Goal: Transaction & Acquisition: Purchase product/service

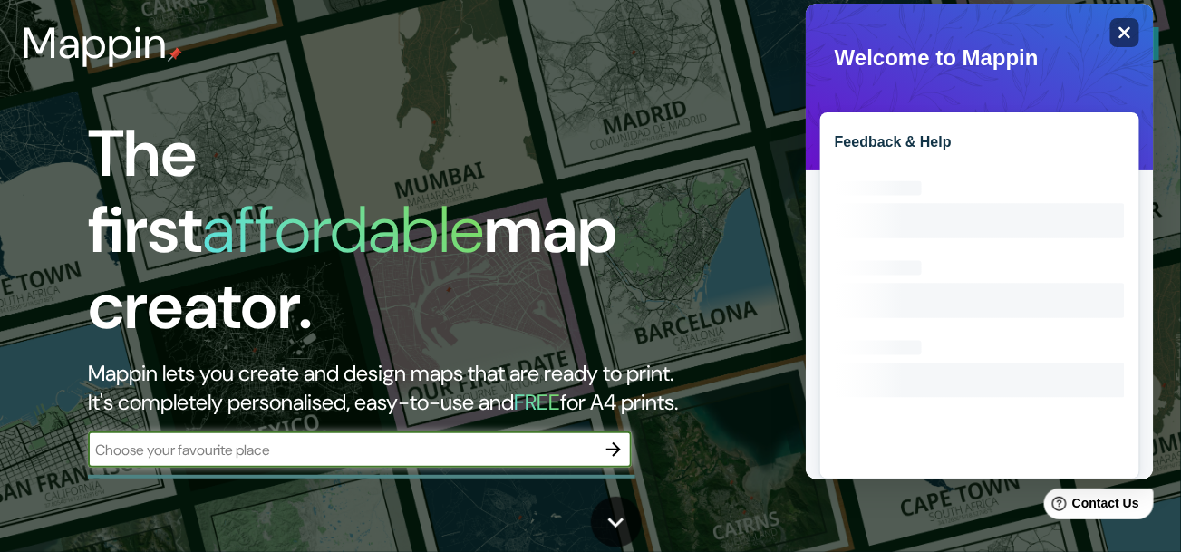
click at [1120, 34] on icon "Close" at bounding box center [1125, 33] width 12 height 12
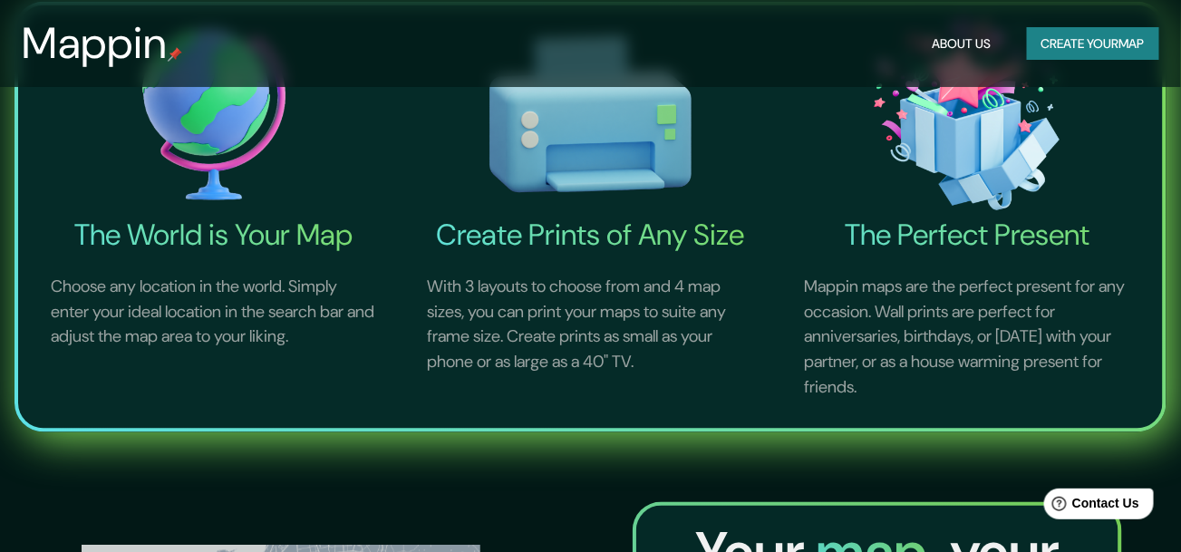
scroll to position [607, 0]
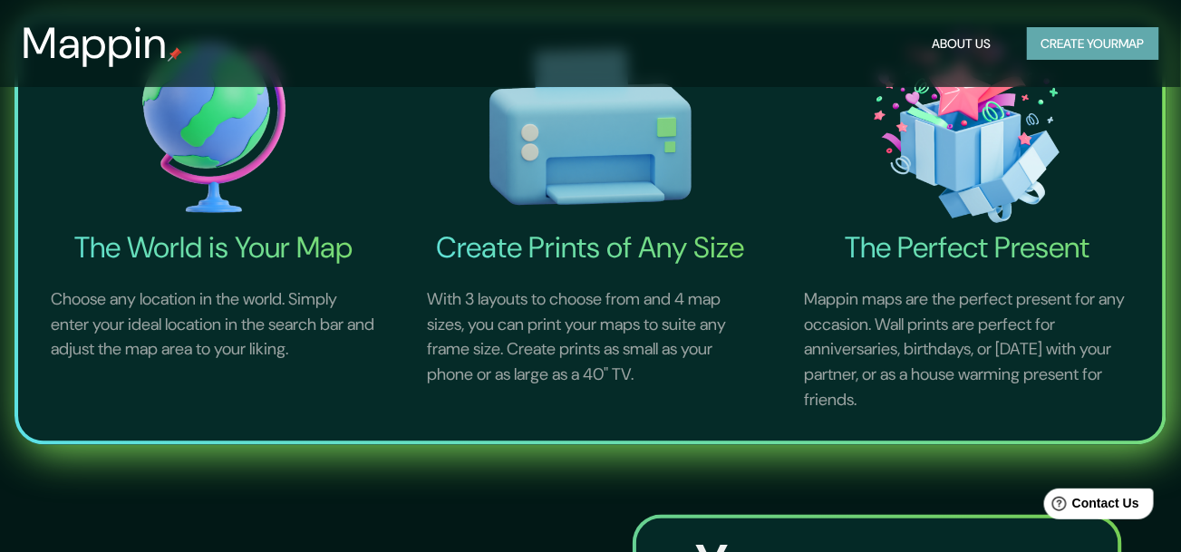
click at [1075, 53] on button "Create your map" at bounding box center [1093, 44] width 132 height 34
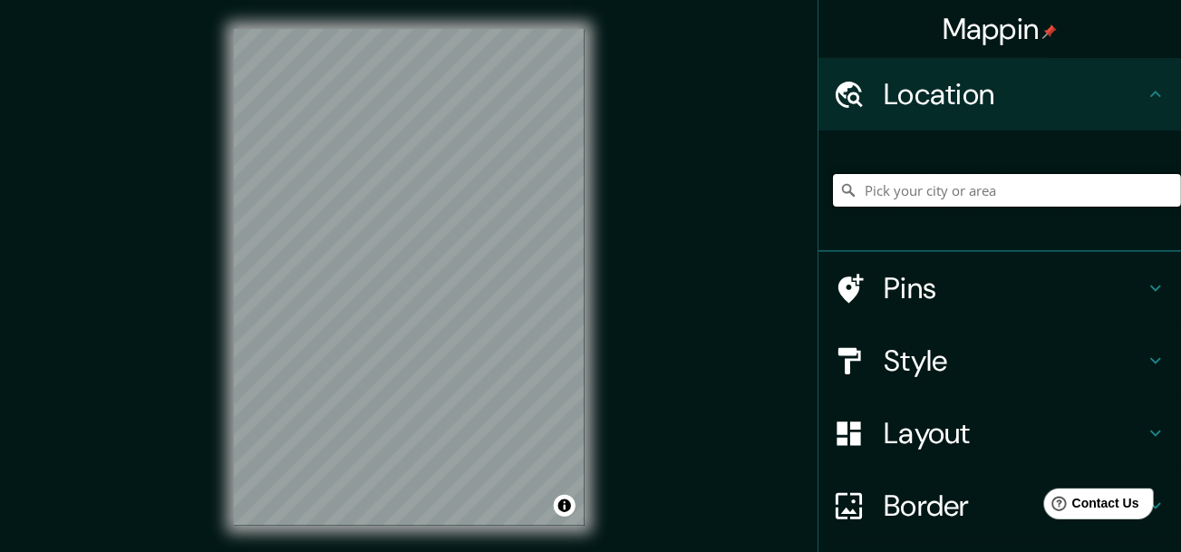
click at [893, 206] on input "Pick your city or area" at bounding box center [1007, 190] width 348 height 33
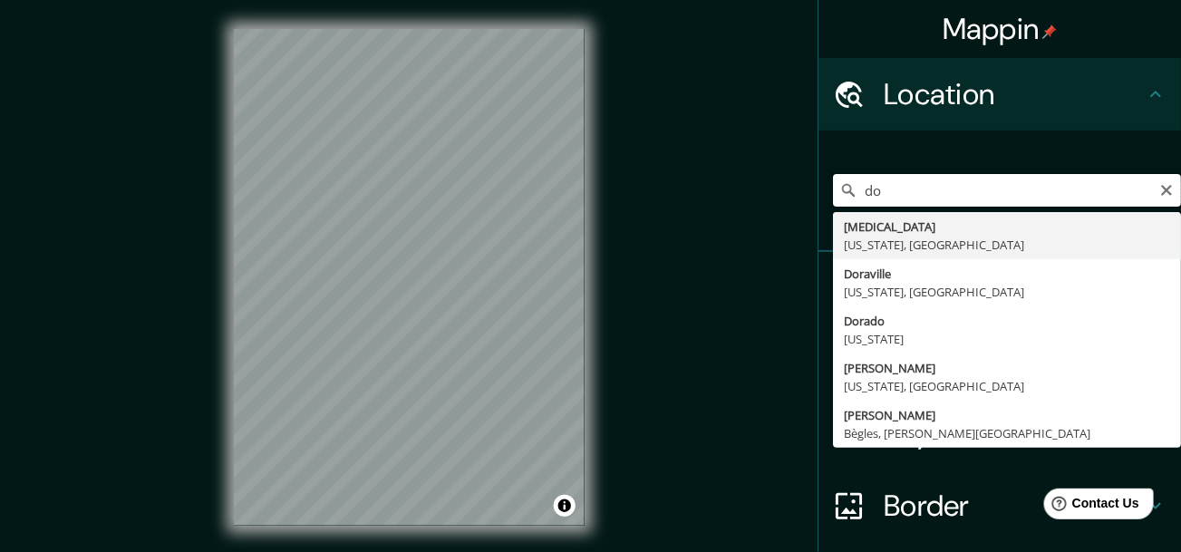
type input "d"
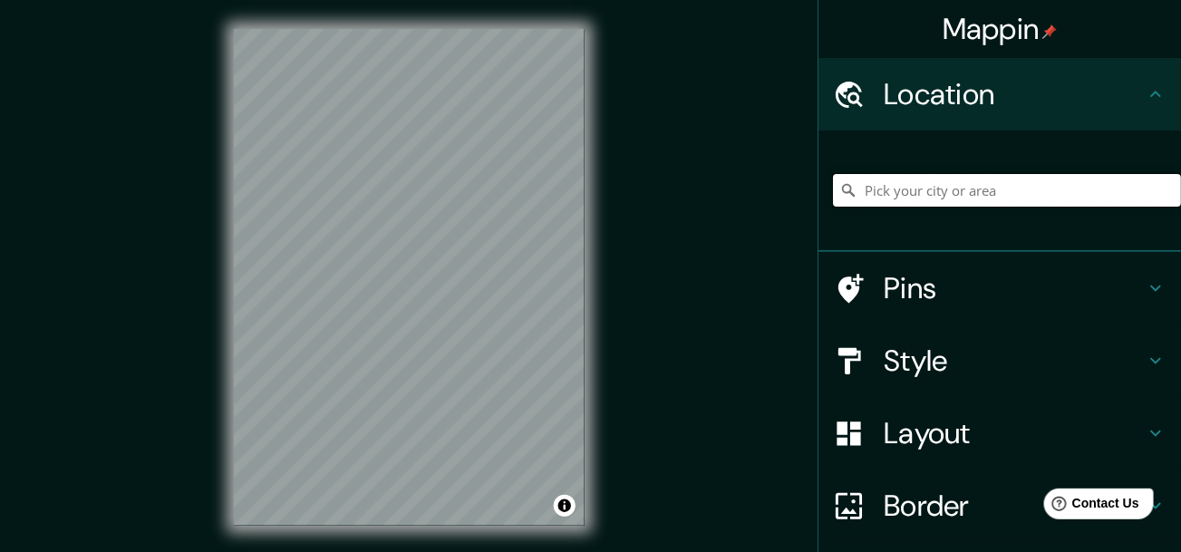
click at [947, 202] on input "Pick your city or area" at bounding box center [1007, 190] width 348 height 33
type input "Loteamento El Dourado, [PERSON_NAME] - [GEOGRAPHIC_DATA], 57160-000, [GEOGRAPHI…"
click at [1160, 189] on icon "Clear" at bounding box center [1167, 190] width 15 height 15
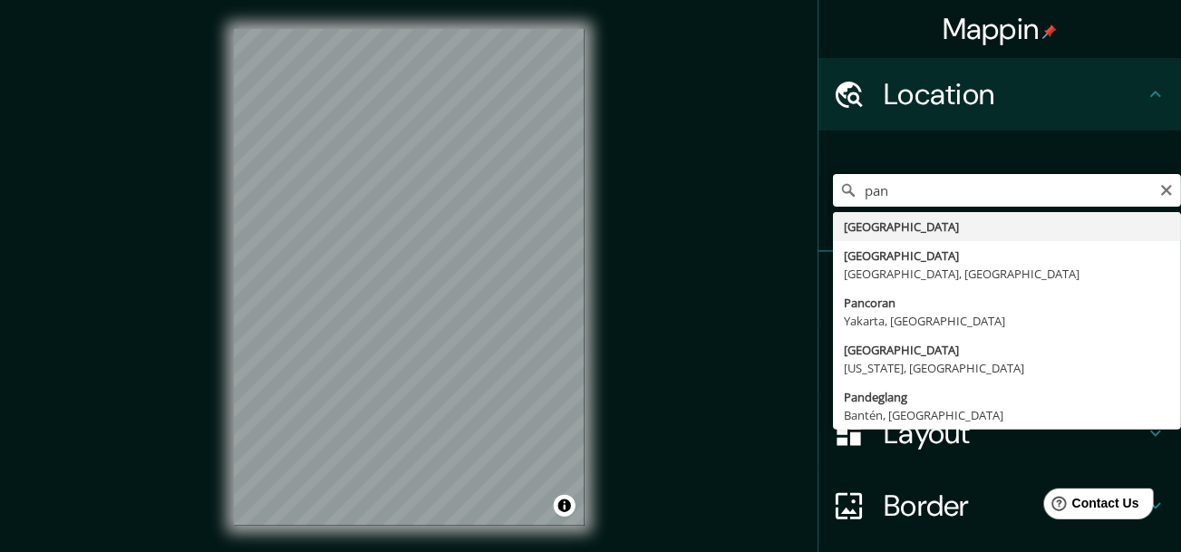
type input "[GEOGRAPHIC_DATA], [GEOGRAPHIC_DATA], [GEOGRAPHIC_DATA]"
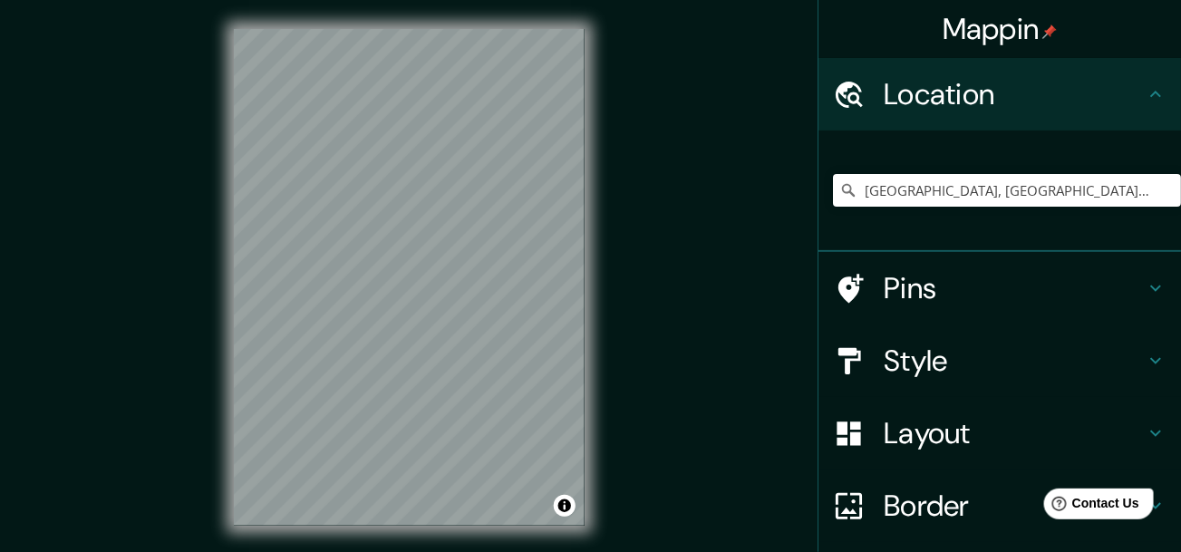
click at [961, 360] on h4 "Style" at bounding box center [1014, 361] width 261 height 36
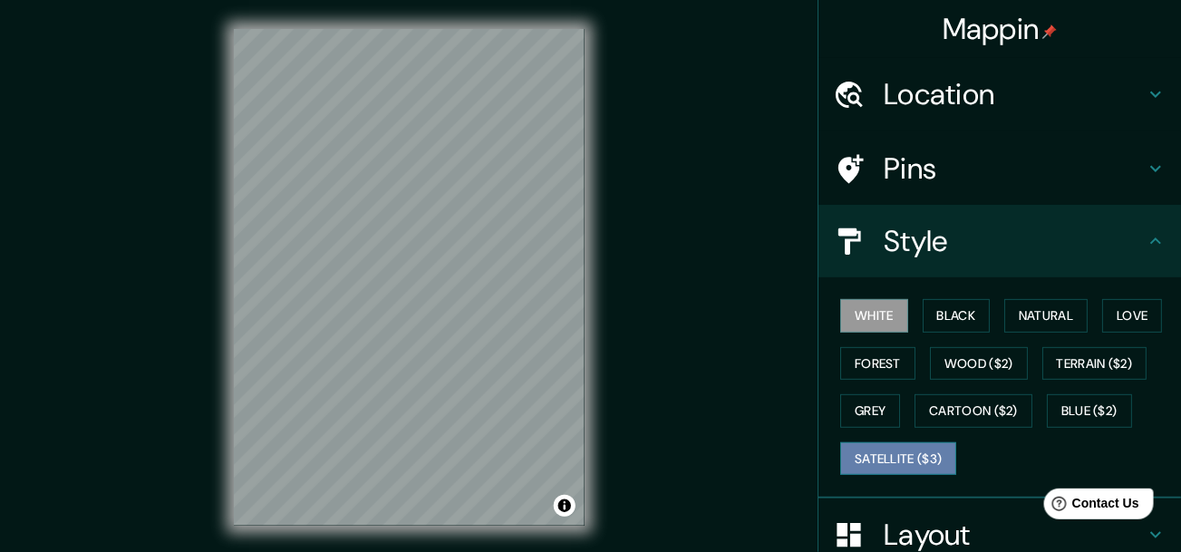
click at [891, 464] on button "Satellite ($3)" at bounding box center [898, 459] width 116 height 34
click at [298, 527] on div "© Mapbox © OpenStreetMap Improve this map © Maxar" at bounding box center [409, 277] width 409 height 555
click at [621, 216] on div "Mappin Location [GEOGRAPHIC_DATA], [GEOGRAPHIC_DATA], [GEOGRAPHIC_DATA] Pins St…" at bounding box center [590, 292] width 1181 height 584
drag, startPoint x: 620, startPoint y: 218, endPoint x: 620, endPoint y: 266, distance: 48.0
click at [620, 266] on div "Mappin Location [GEOGRAPHIC_DATA], [GEOGRAPHIC_DATA], [GEOGRAPHIC_DATA] Pins St…" at bounding box center [590, 292] width 1181 height 584
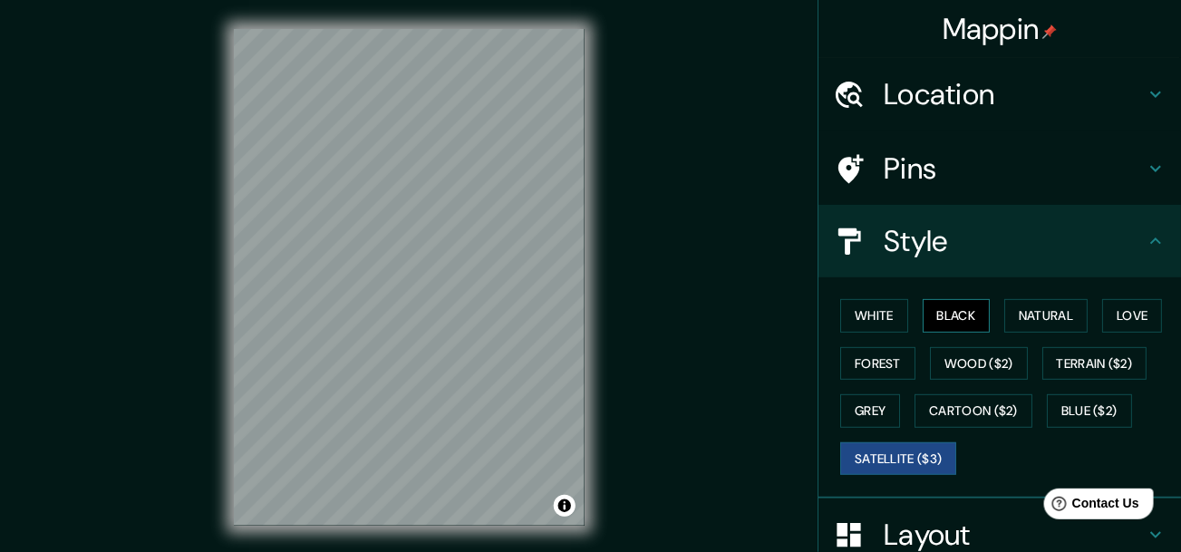
click at [951, 315] on button "Black" at bounding box center [957, 316] width 68 height 34
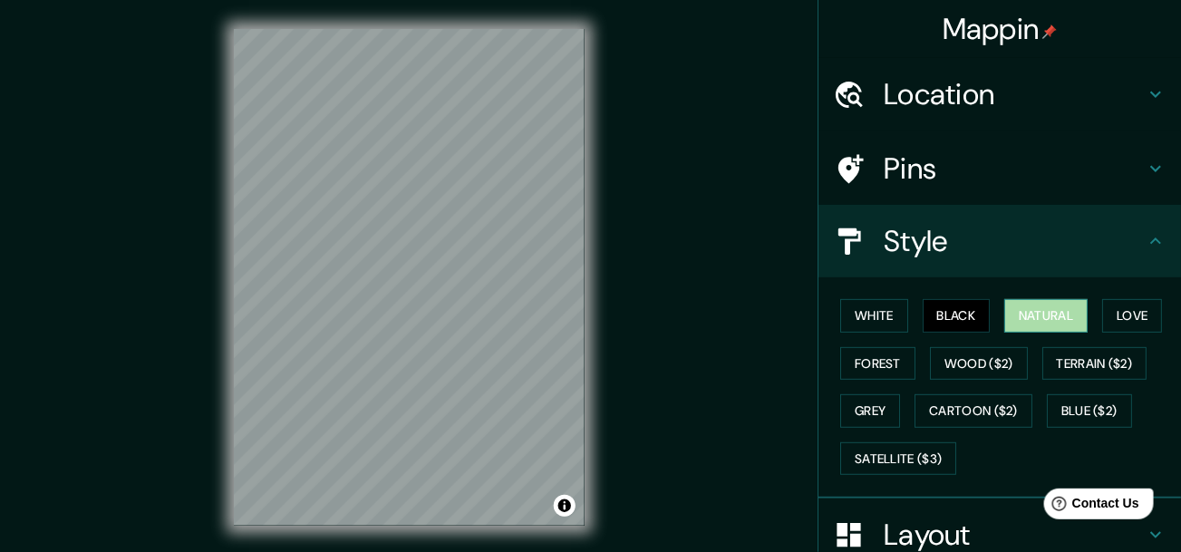
click at [1045, 307] on button "Natural" at bounding box center [1046, 316] width 83 height 34
click at [1131, 323] on button "Love" at bounding box center [1132, 316] width 60 height 34
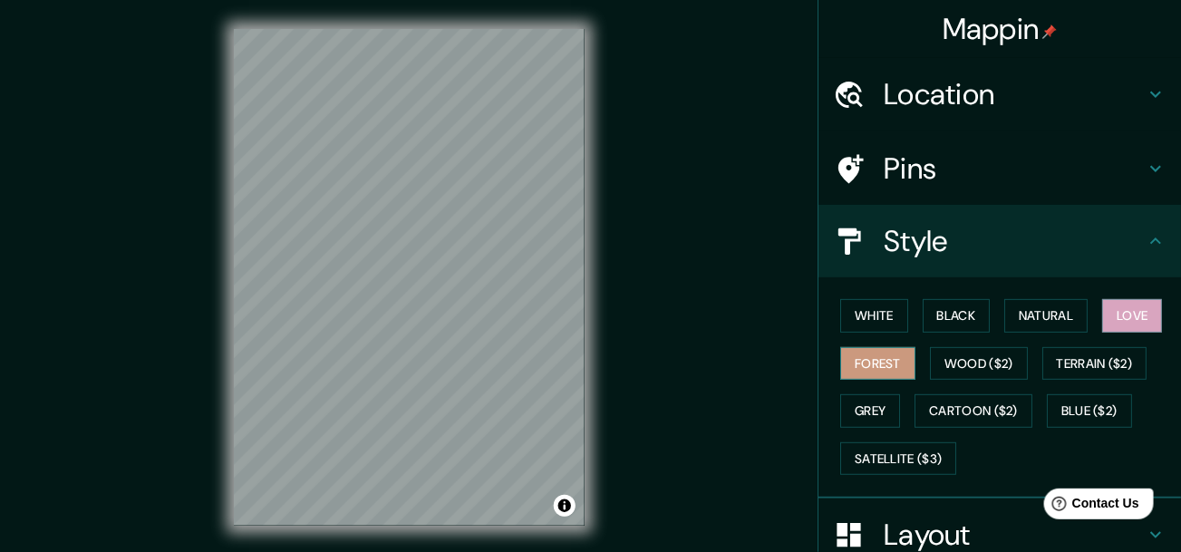
click at [881, 354] on button "Forest" at bounding box center [877, 364] width 75 height 34
click at [840, 323] on button "White" at bounding box center [874, 316] width 68 height 34
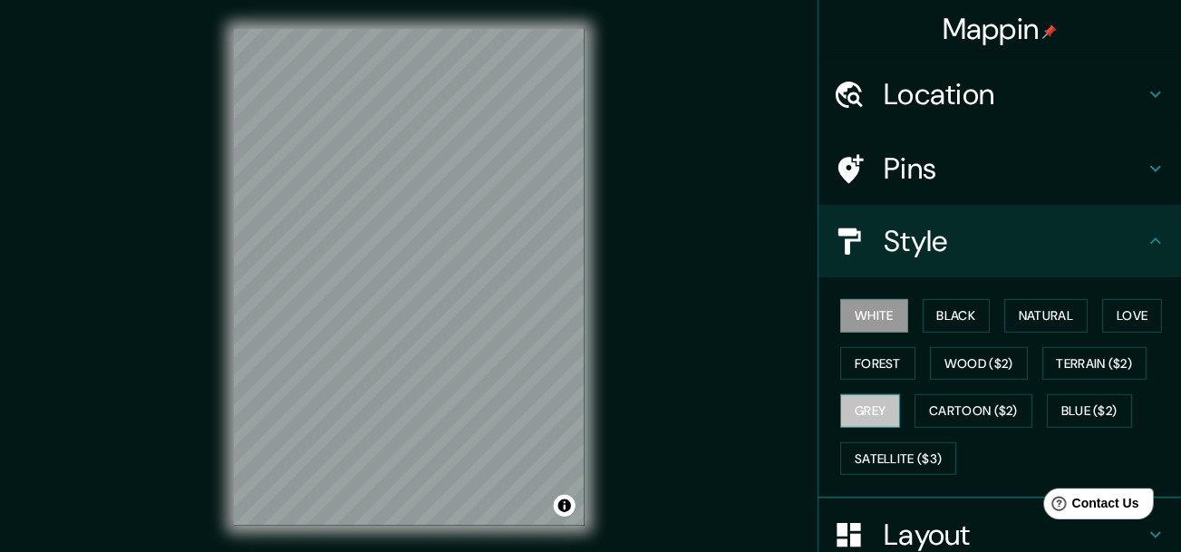
click at [865, 407] on button "Grey" at bounding box center [870, 411] width 60 height 34
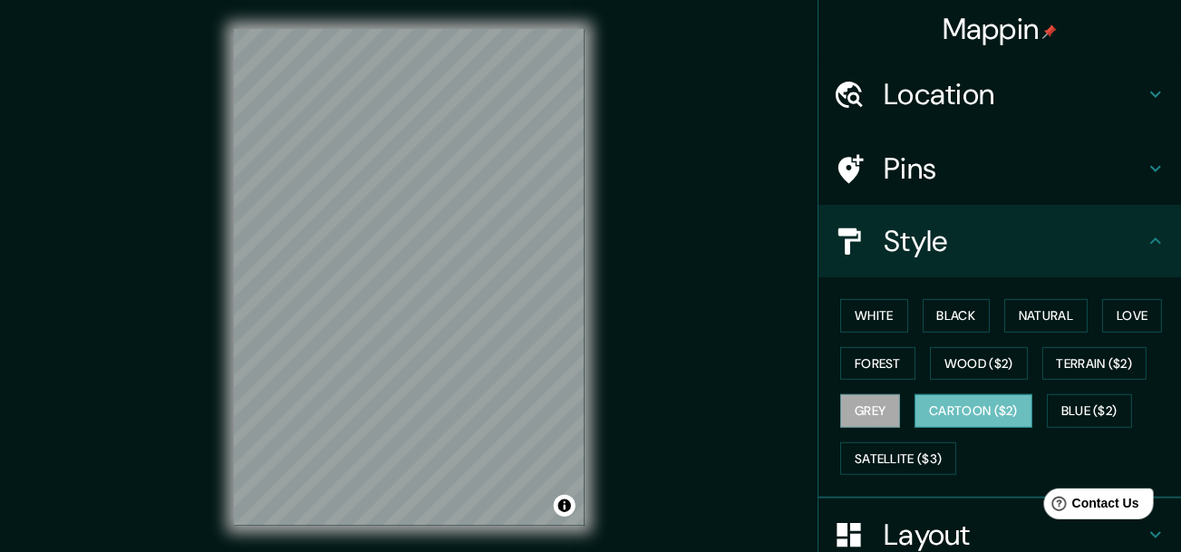
click at [917, 412] on button "Cartoon ($2)" at bounding box center [974, 411] width 118 height 34
click at [1053, 408] on button "Blue ($2)" at bounding box center [1089, 411] width 85 height 34
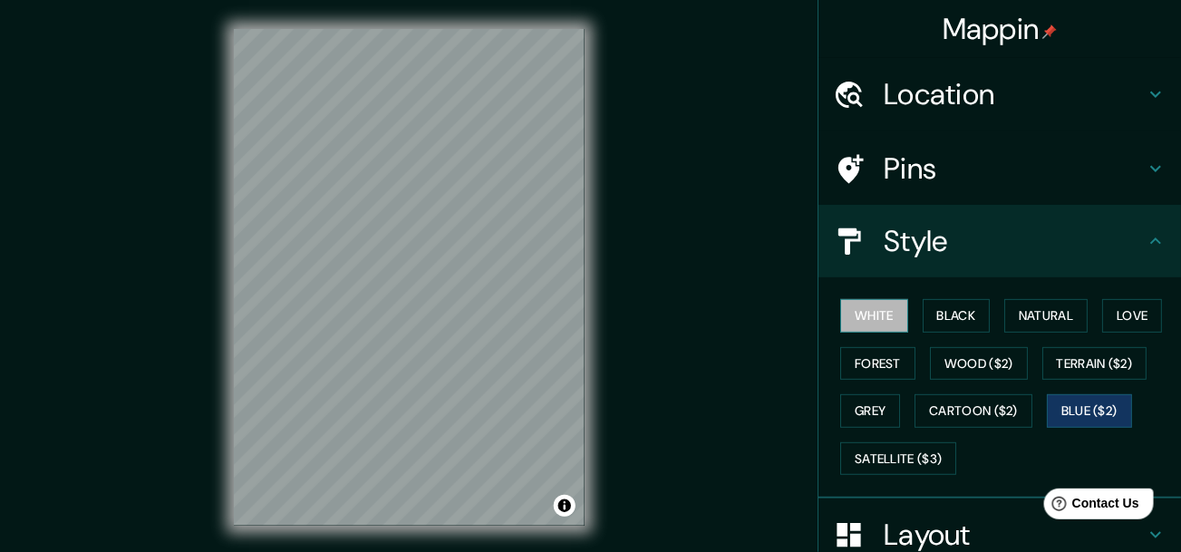
click at [866, 314] on button "White" at bounding box center [874, 316] width 68 height 34
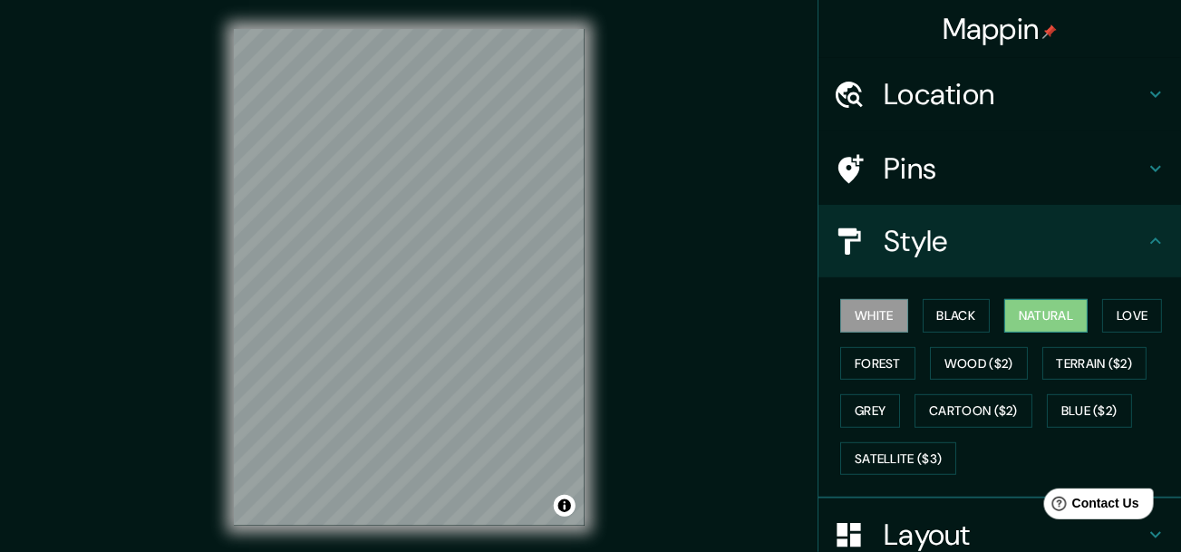
click at [1005, 314] on button "Natural" at bounding box center [1046, 316] width 83 height 34
click at [1111, 315] on button "Love" at bounding box center [1132, 316] width 60 height 34
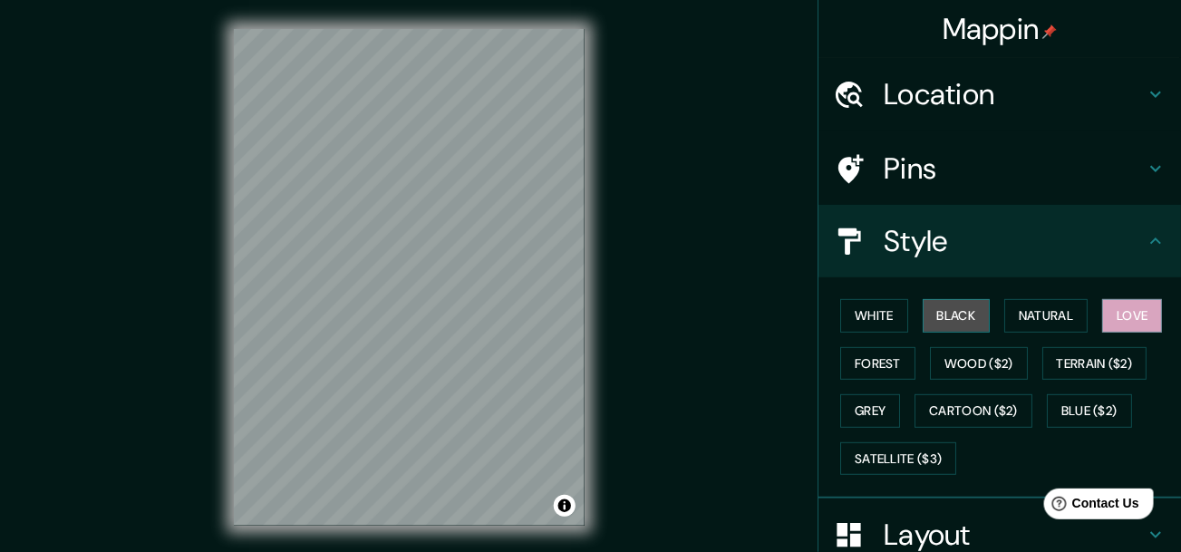
click at [933, 320] on button "Black" at bounding box center [957, 316] width 68 height 34
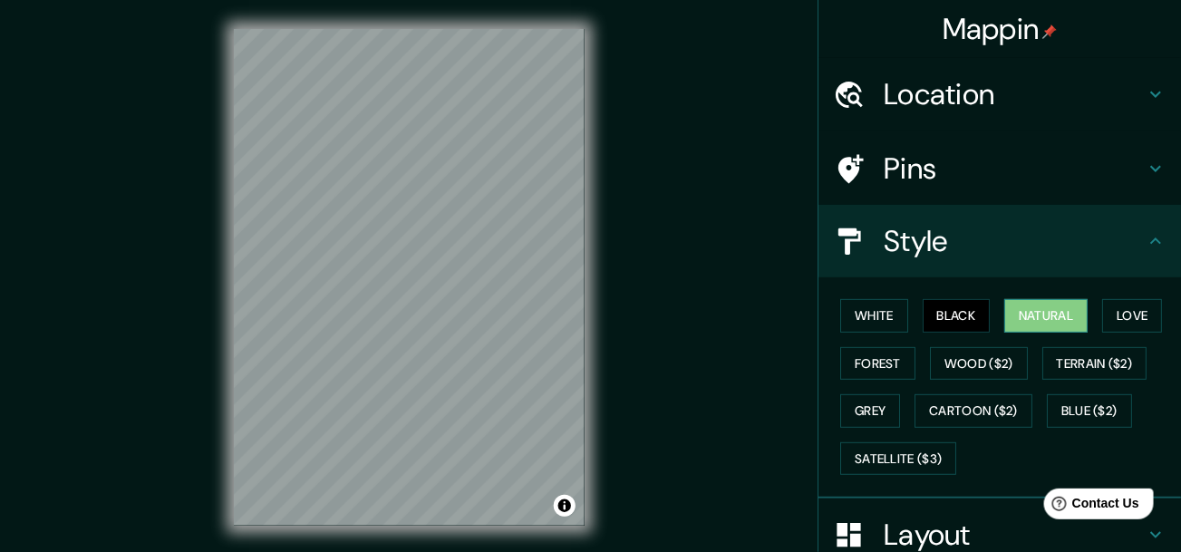
click at [1037, 314] on button "Natural" at bounding box center [1046, 316] width 83 height 34
click at [898, 111] on h4 "Location" at bounding box center [1014, 94] width 261 height 36
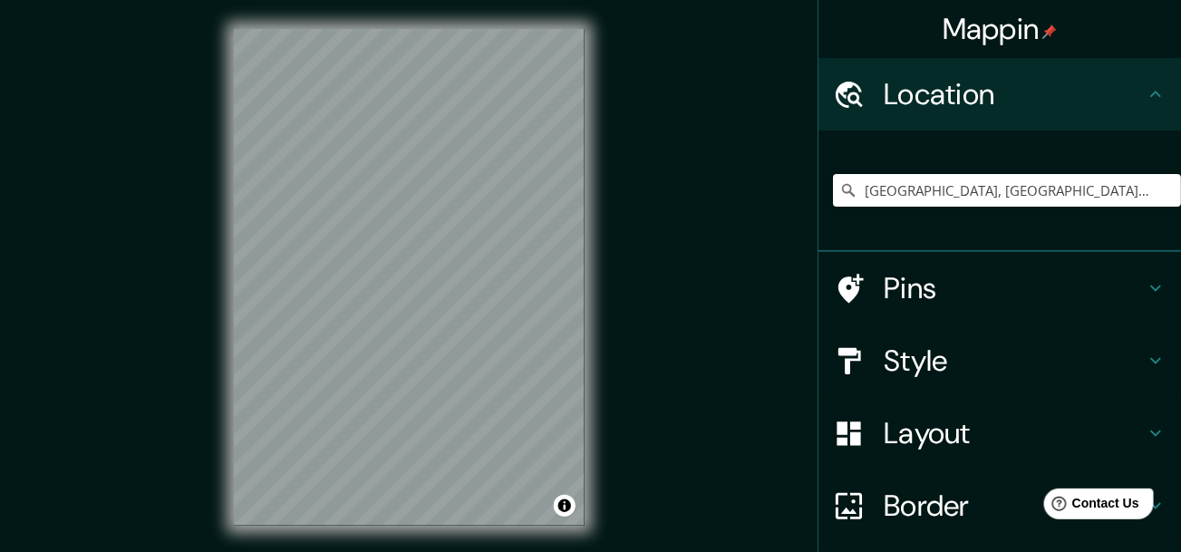
click at [901, 288] on h4 "Pins" at bounding box center [1014, 288] width 261 height 36
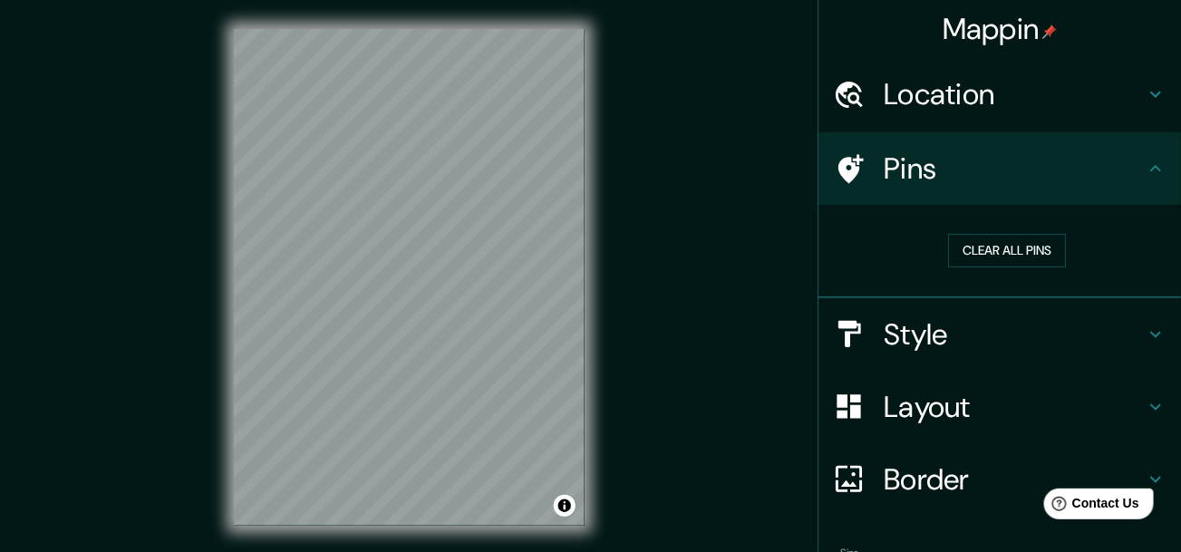
click at [926, 323] on h4 "Style" at bounding box center [1014, 334] width 261 height 36
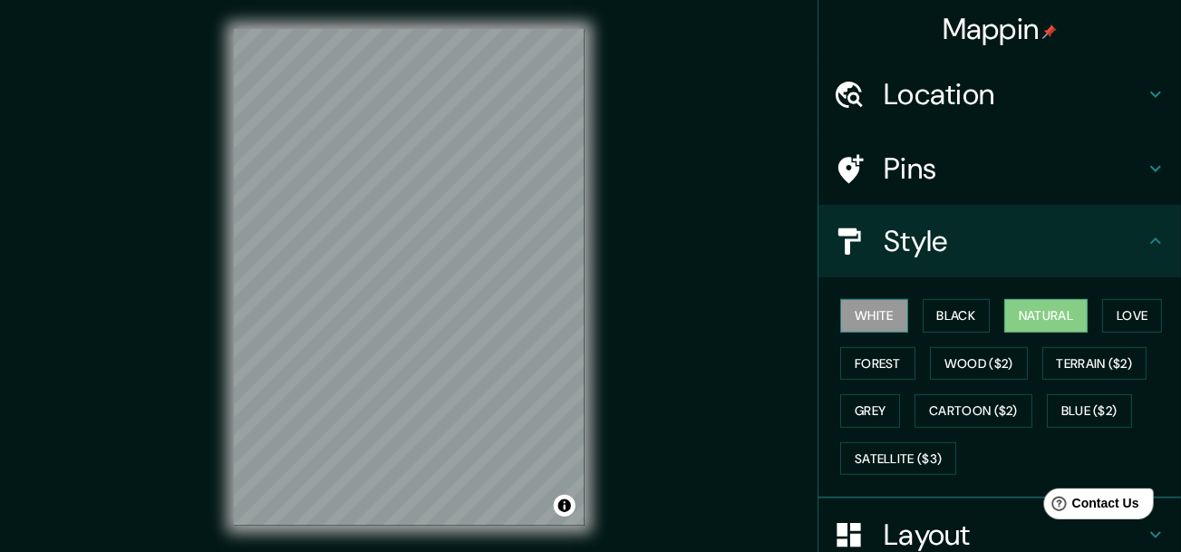
click at [860, 327] on button "White" at bounding box center [874, 316] width 68 height 34
click at [859, 350] on button "Forest" at bounding box center [877, 364] width 75 height 34
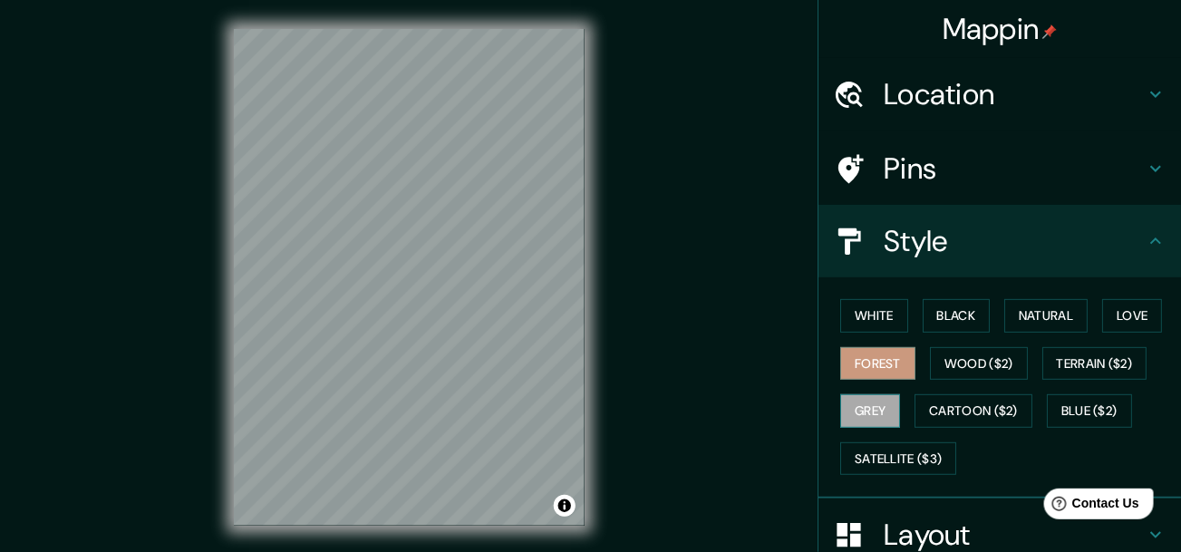
click at [857, 394] on button "Grey" at bounding box center [870, 411] width 60 height 34
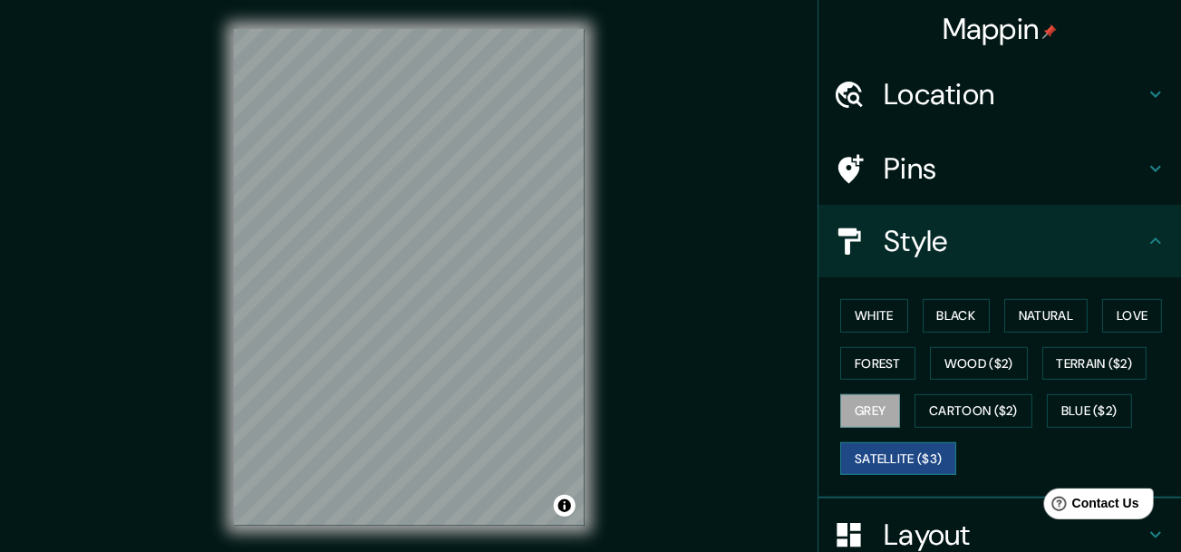
click at [881, 447] on button "Satellite ($3)" at bounding box center [898, 459] width 116 height 34
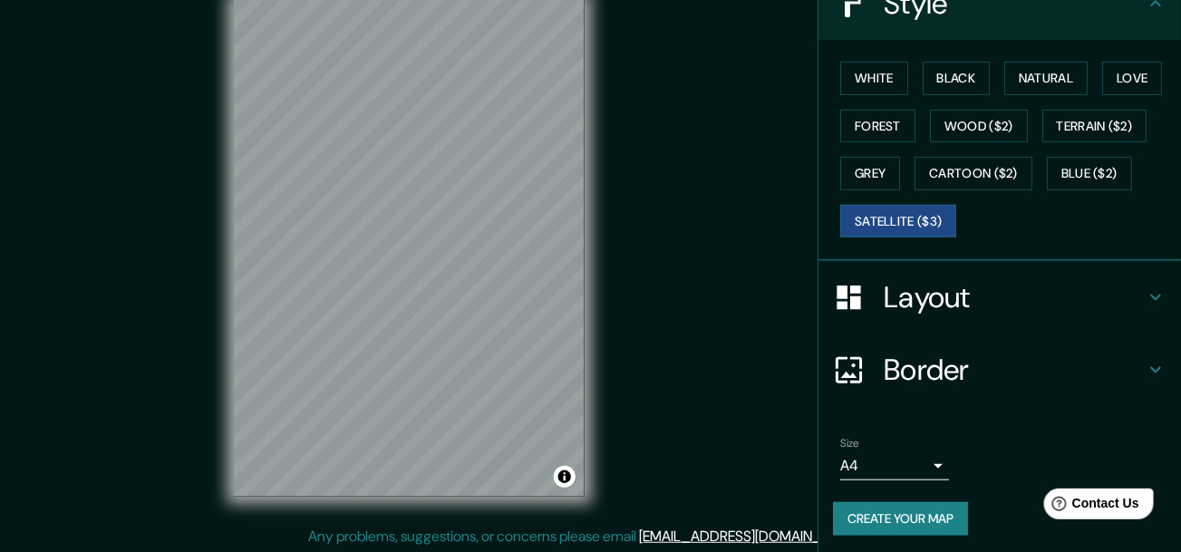
scroll to position [32, 0]
